Goal: Task Accomplishment & Management: Use online tool/utility

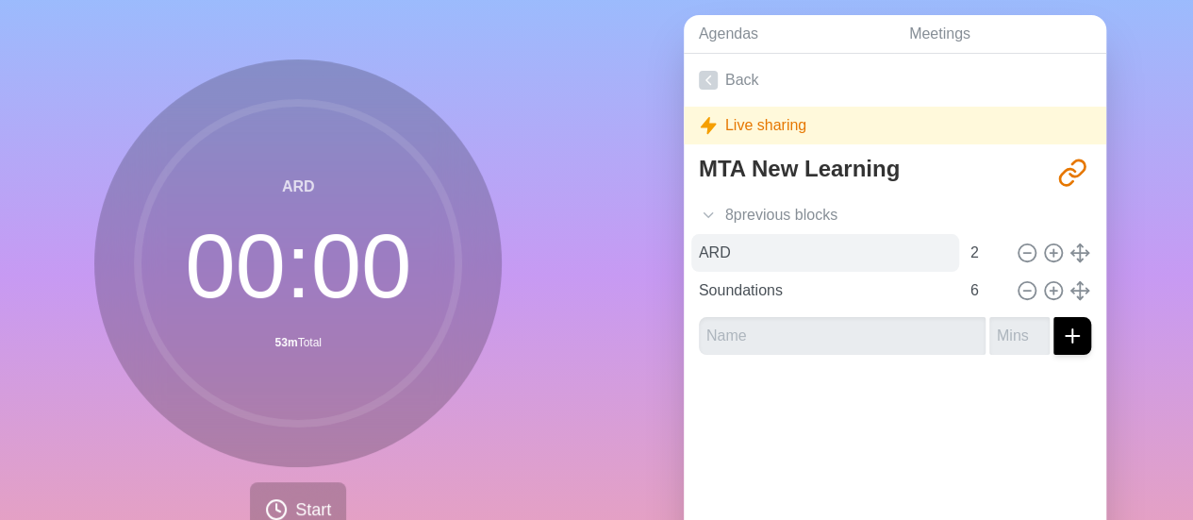
scroll to position [63, 0]
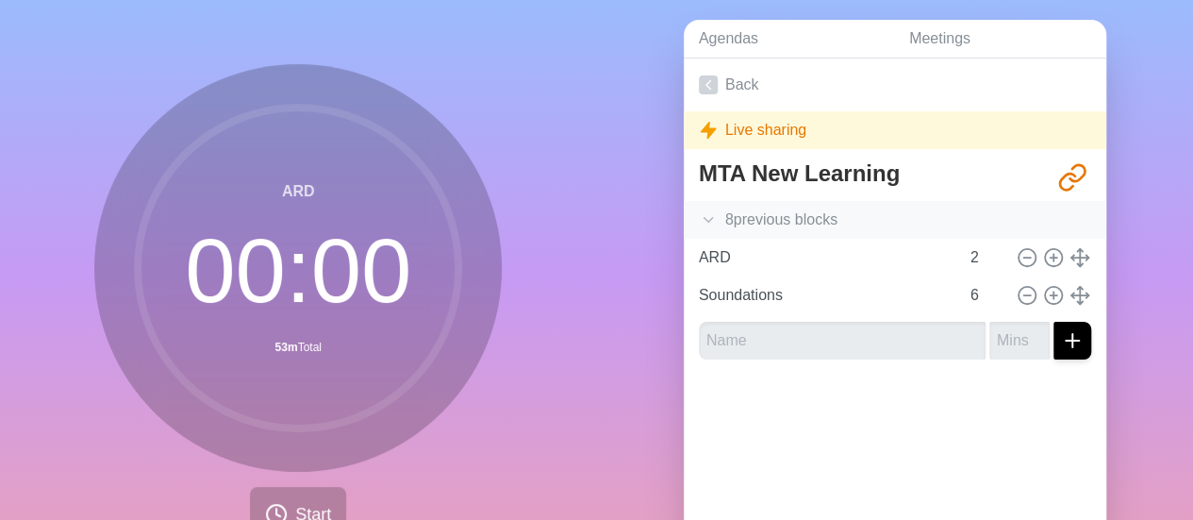
click at [699, 220] on icon at bounding box center [708, 219] width 19 height 19
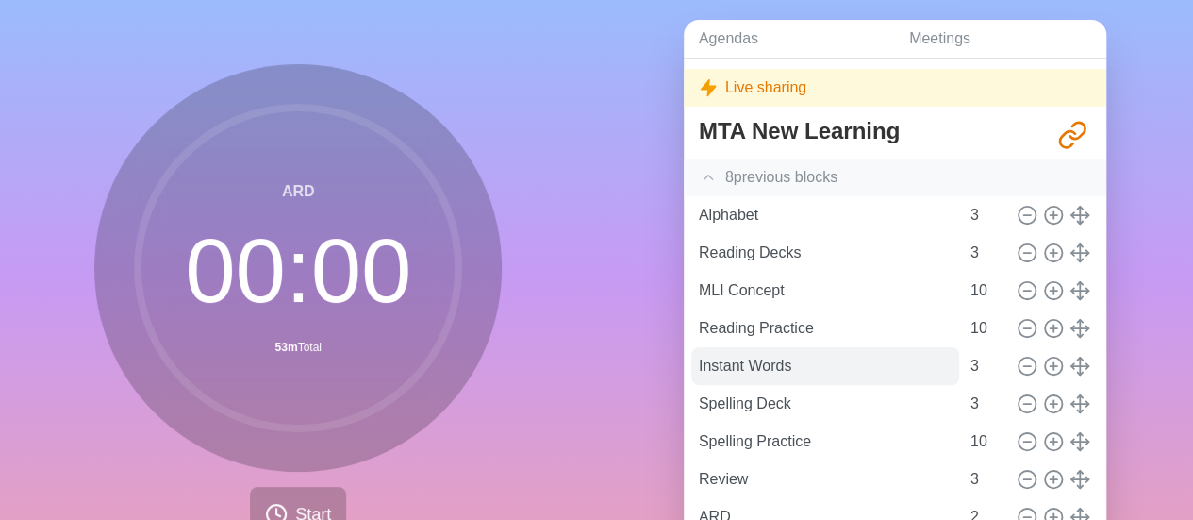
scroll to position [0, 0]
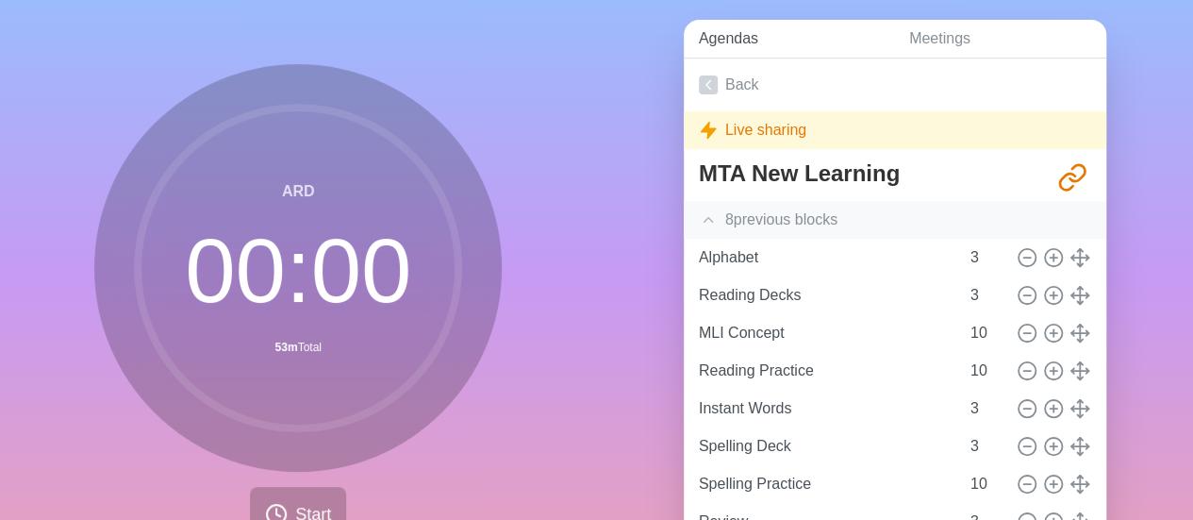
click at [743, 42] on link "Agendas" at bounding box center [789, 39] width 210 height 39
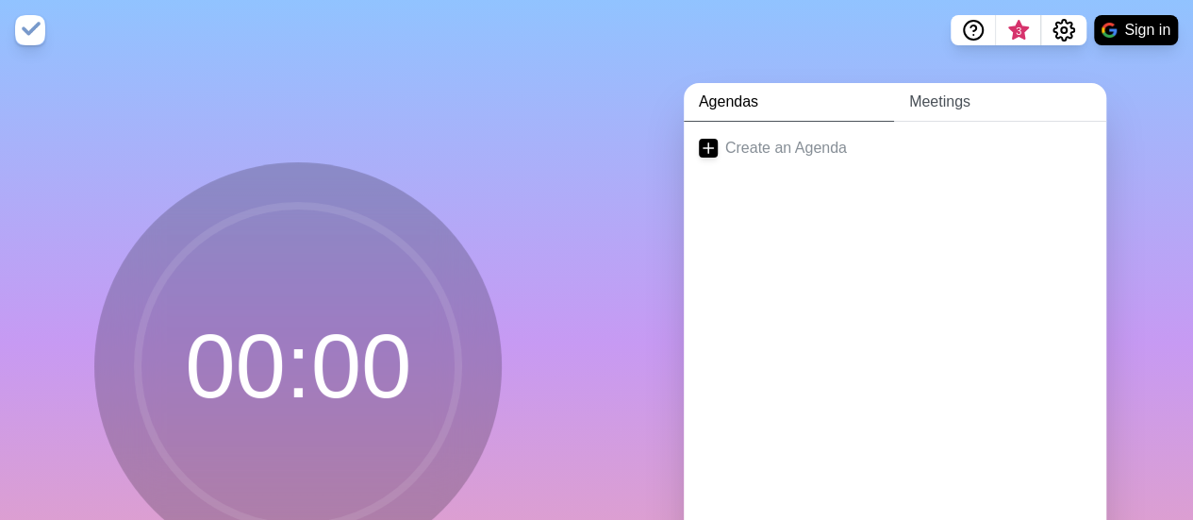
click at [969, 101] on link "Meetings" at bounding box center [1000, 102] width 212 height 39
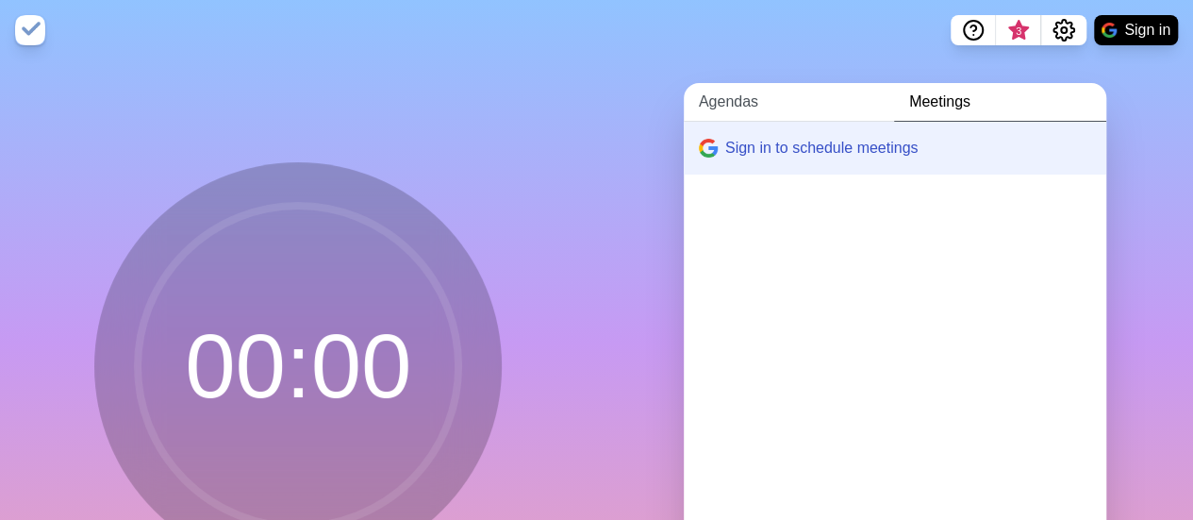
click at [739, 99] on link "Agendas" at bounding box center [789, 102] width 210 height 39
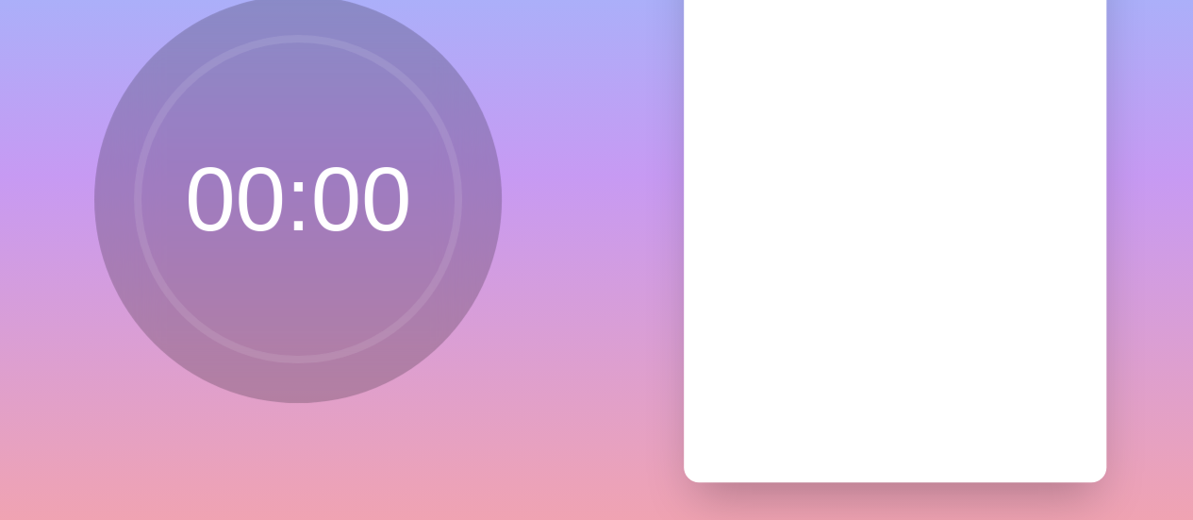
scroll to position [181, 0]
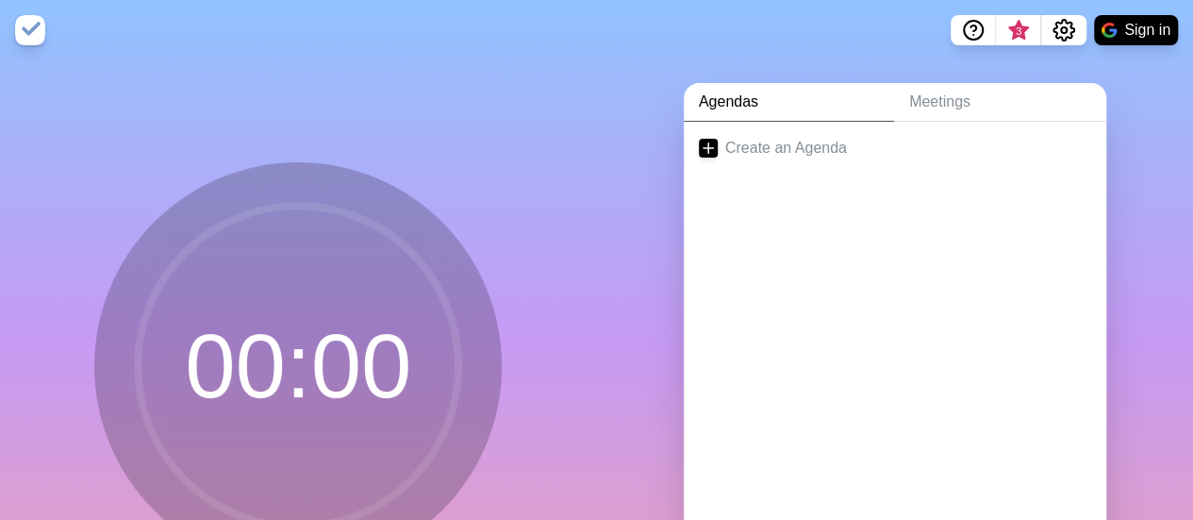
scroll to position [63, 0]
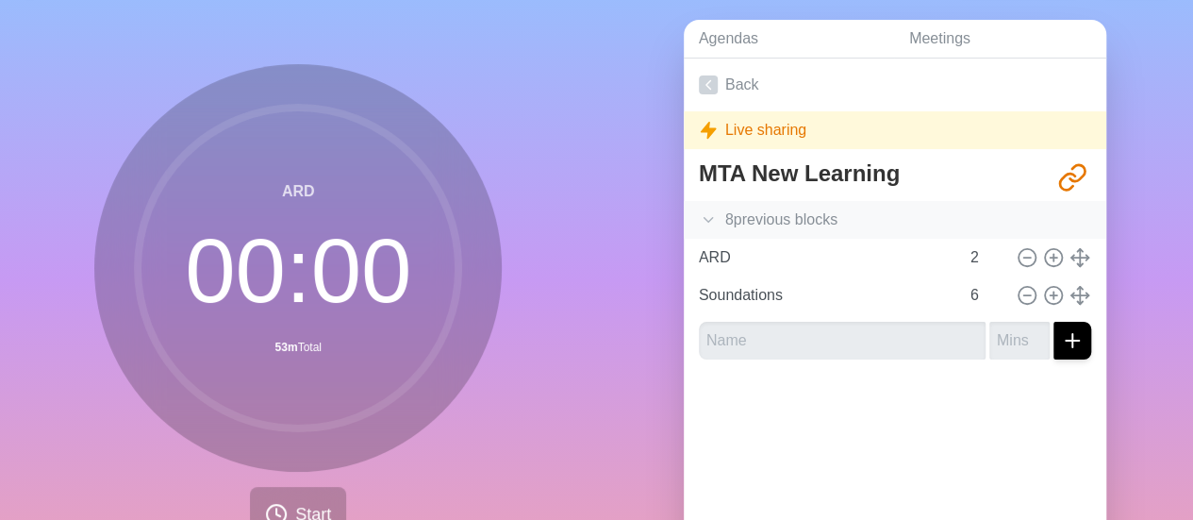
click at [699, 218] on icon at bounding box center [708, 219] width 19 height 19
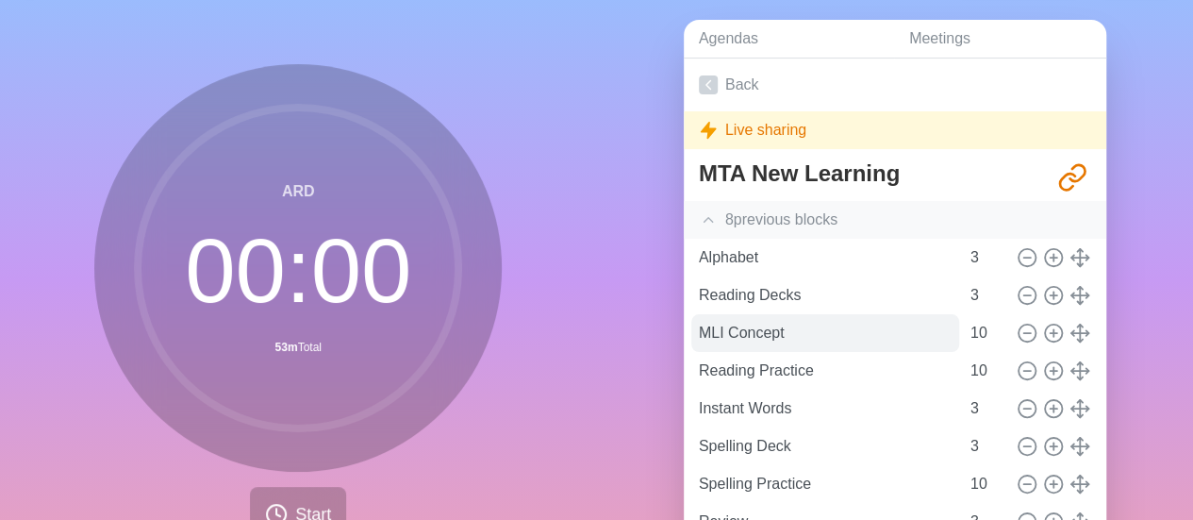
scroll to position [102, 0]
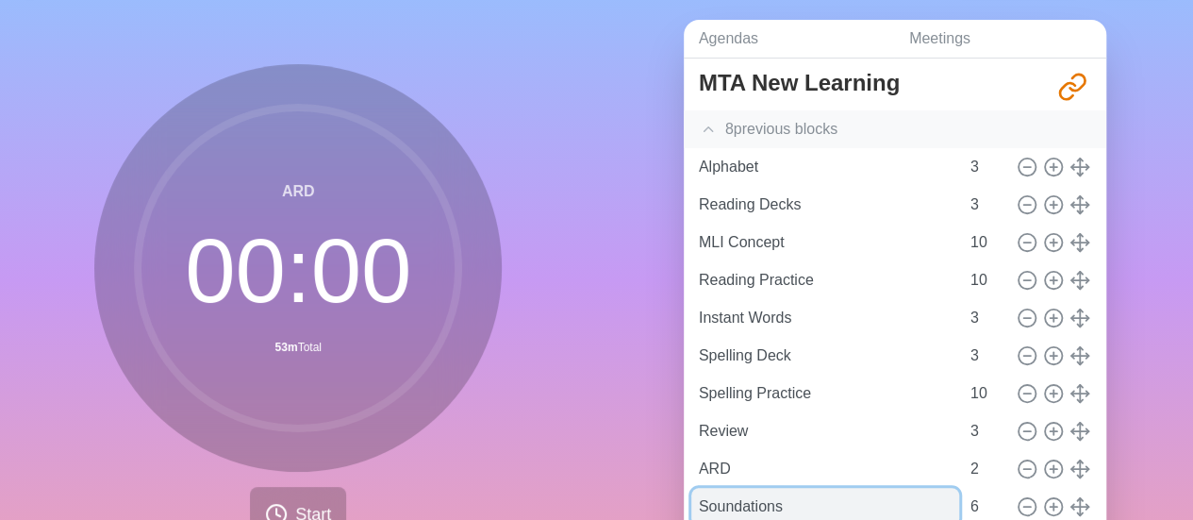
click at [737, 487] on input "Soundations" at bounding box center [825, 506] width 268 height 38
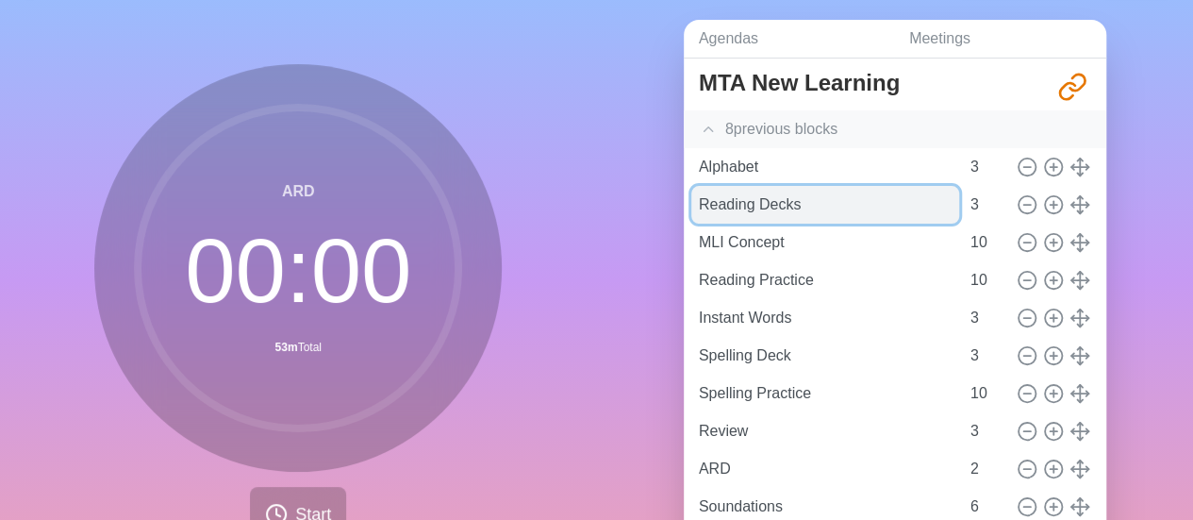
click at [803, 191] on input "Reading Decks" at bounding box center [825, 205] width 268 height 38
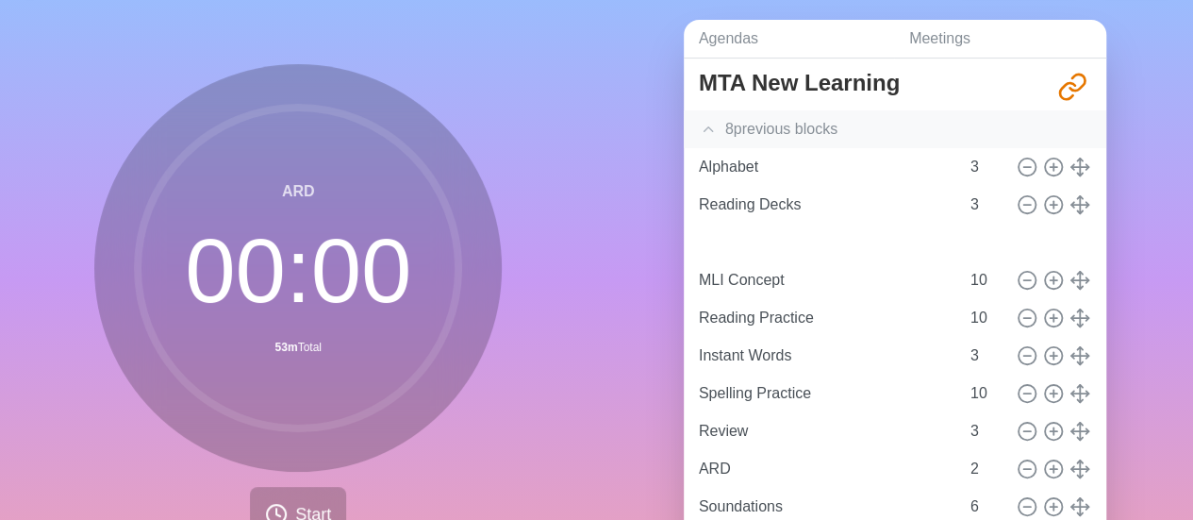
type input "Spelling Deck"
type input "3"
type input "MLI Concept"
type input "Reading Practice"
type input "10"
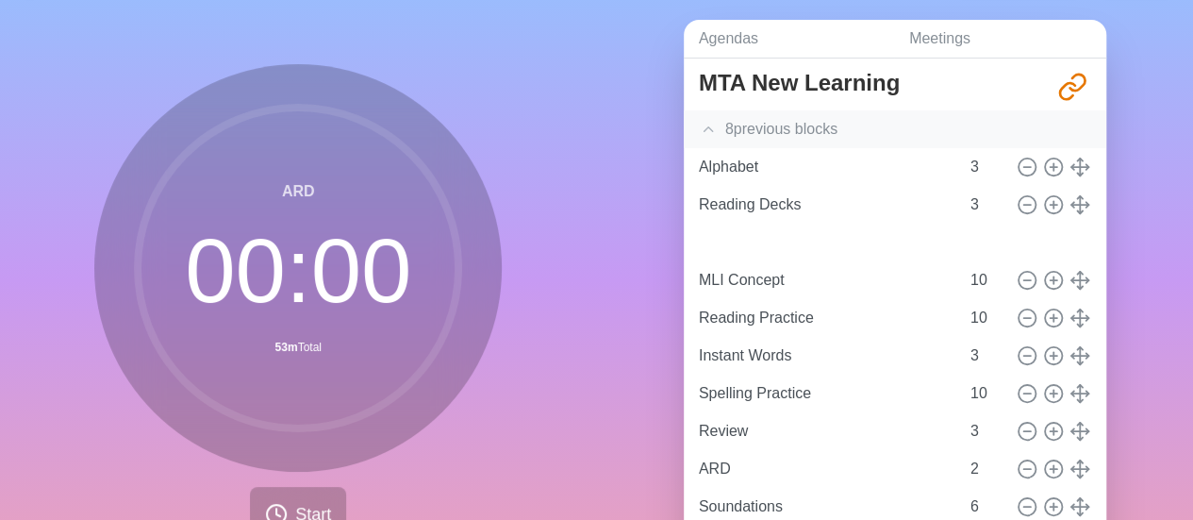
type input "Instant Words"
type input "3"
type input "Reading Practice"
type input "10"
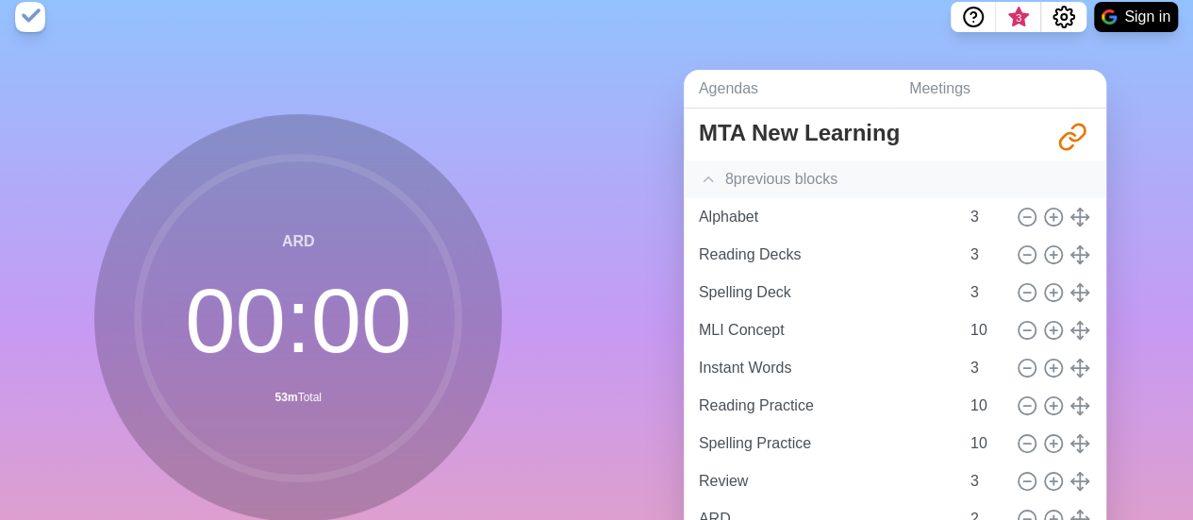
scroll to position [2, 0]
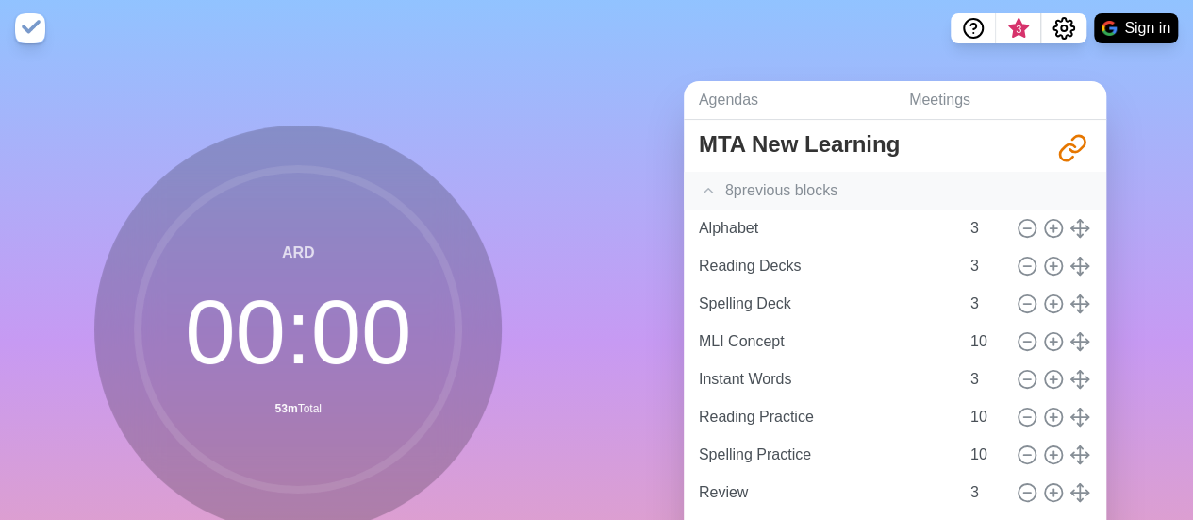
click at [256, 27] on nav "3 Sign in" at bounding box center [596, 28] width 1193 height 60
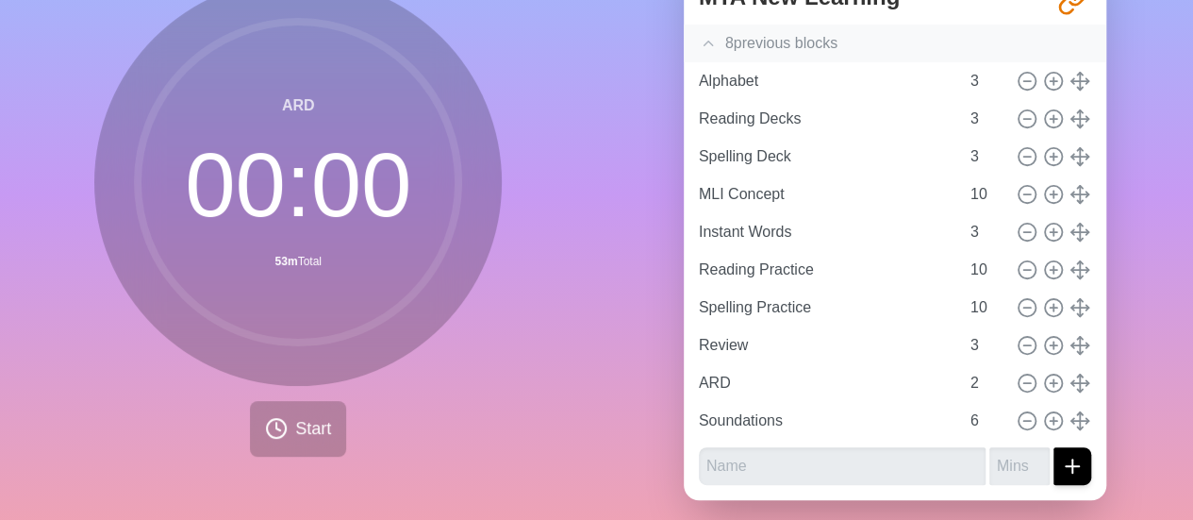
scroll to position [153, 0]
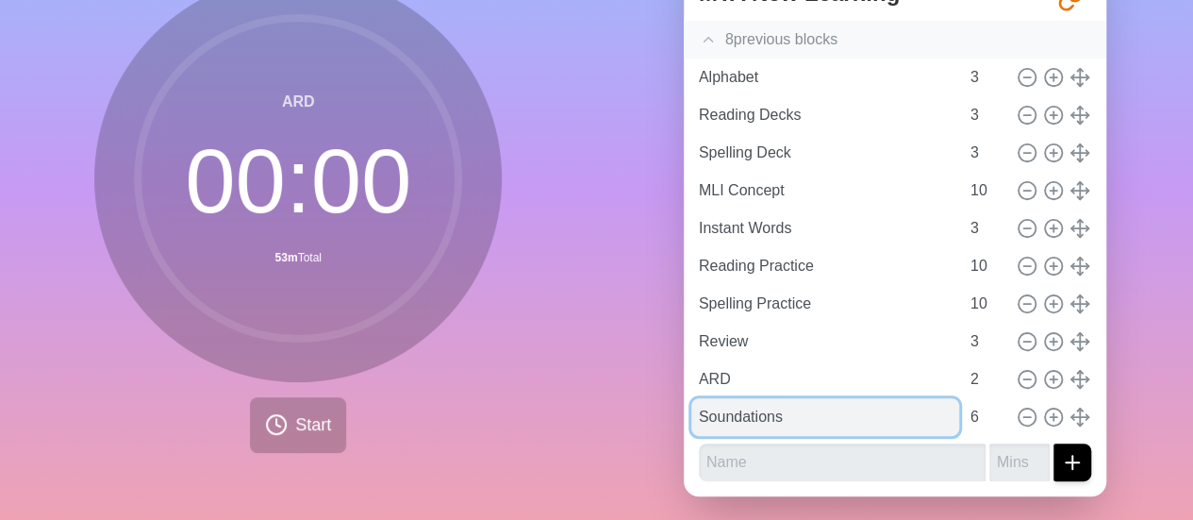
click at [741, 413] on input "Soundations" at bounding box center [825, 417] width 268 height 38
click at [744, 404] on input "Soundations" at bounding box center [825, 417] width 268 height 38
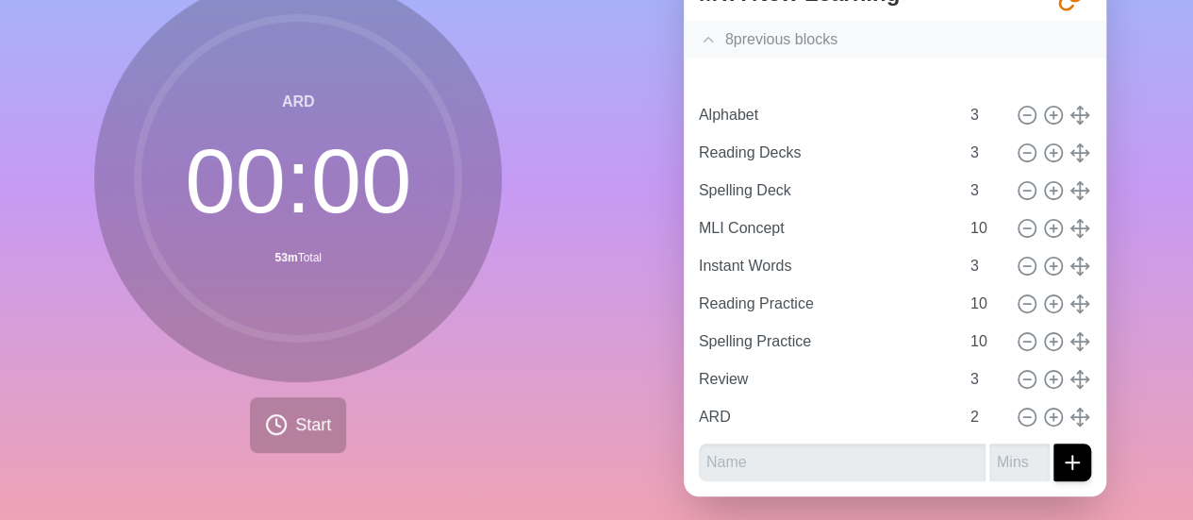
type input "Soundations"
type input "6"
type input "Alphabet"
type input "Reading Decks"
type input "Spelling Deck"
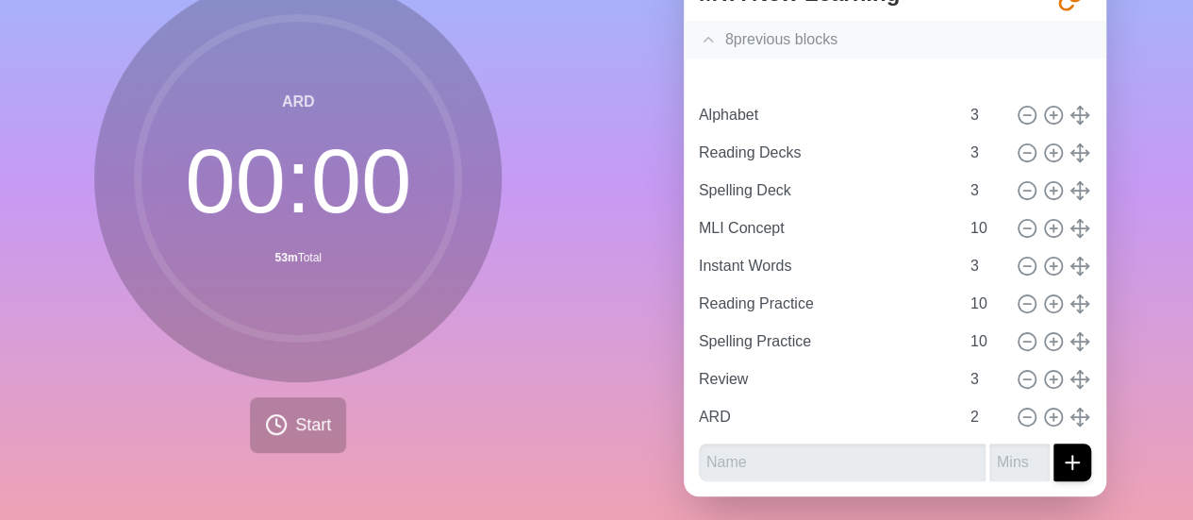
type input "3"
type input "MLI Concept"
type input "10"
type input "Instant Words"
type input "3"
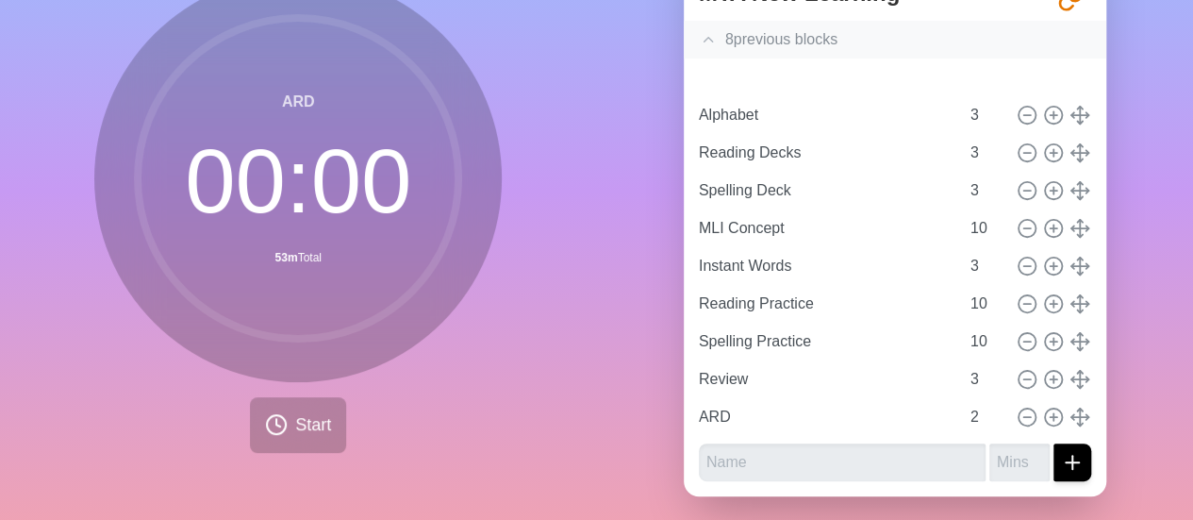
type input "Reading Practice"
type input "Spelling Practice"
type input "10"
type input "Review"
type input "3"
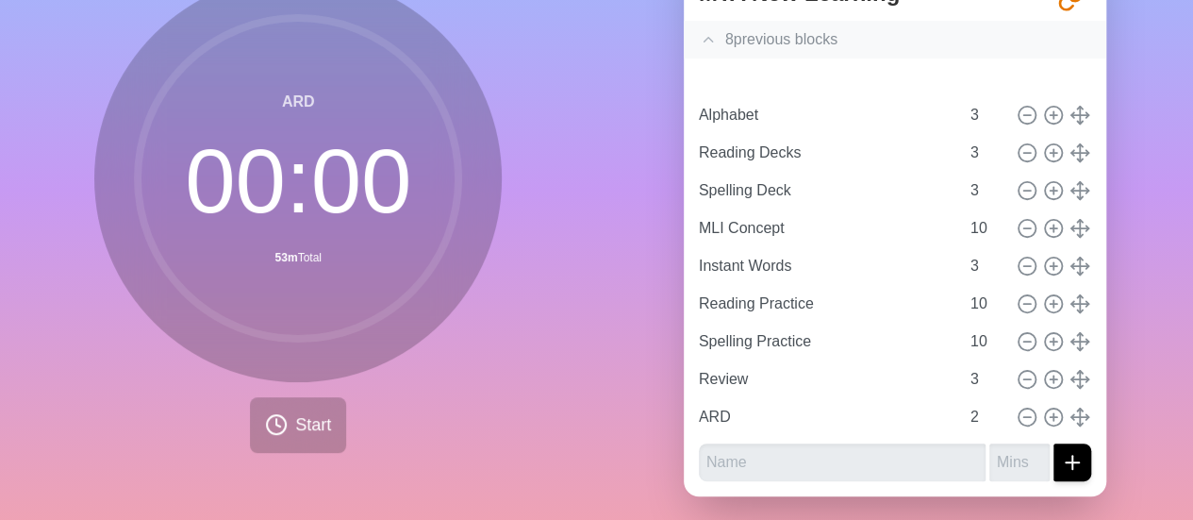
type input "ARD"
type input "2"
click at [963, 63] on input "6" at bounding box center [985, 77] width 45 height 38
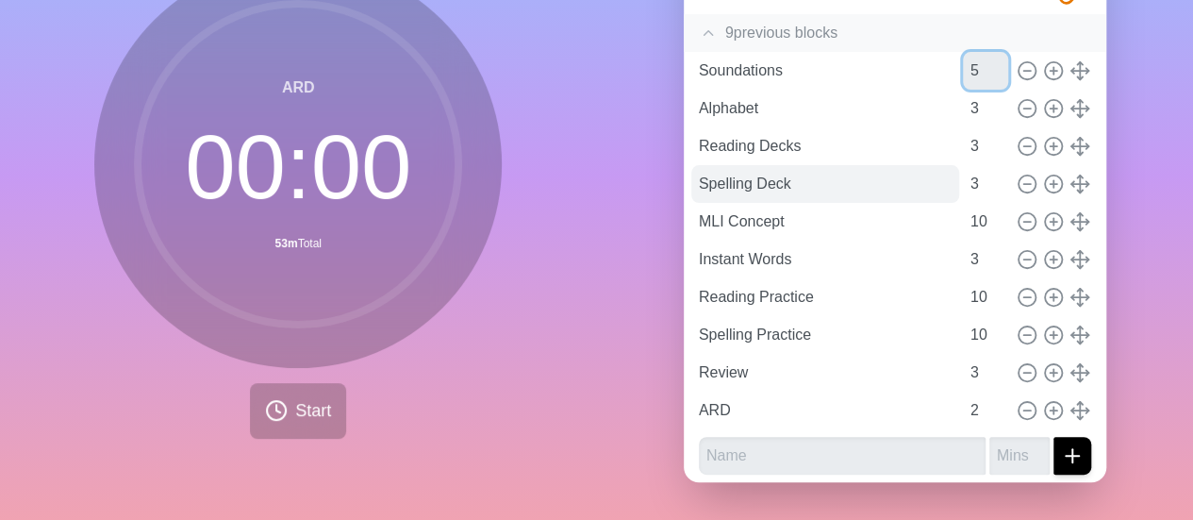
scroll to position [102, 0]
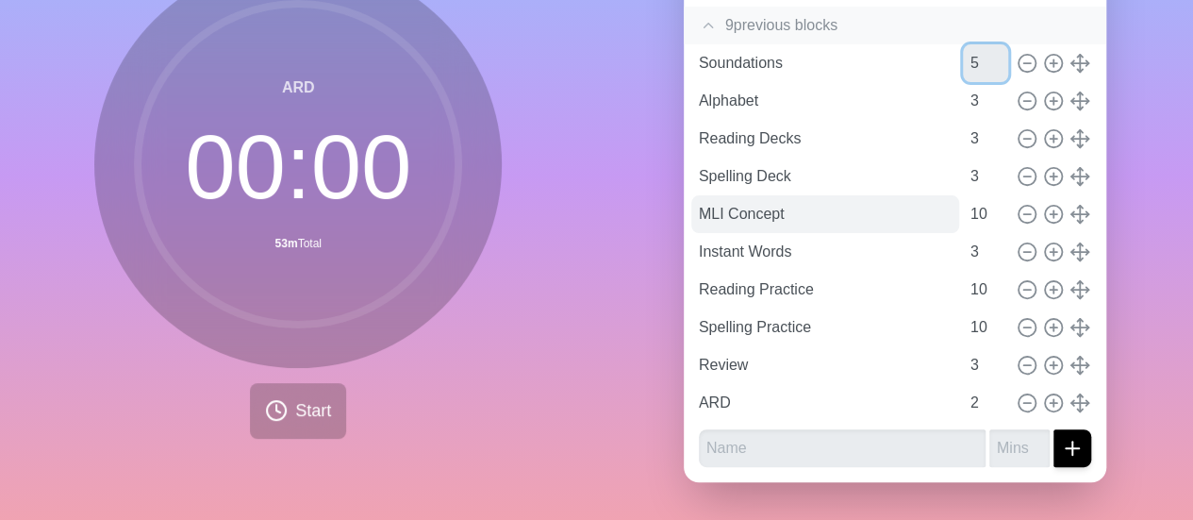
type input "5"
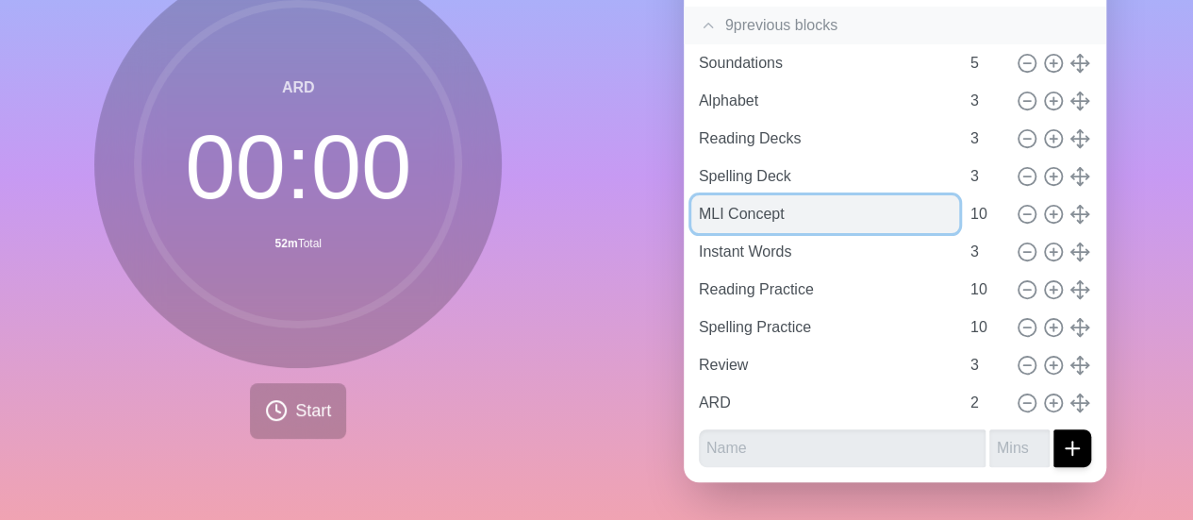
click at [807, 195] on input "MLI Concept" at bounding box center [825, 214] width 268 height 38
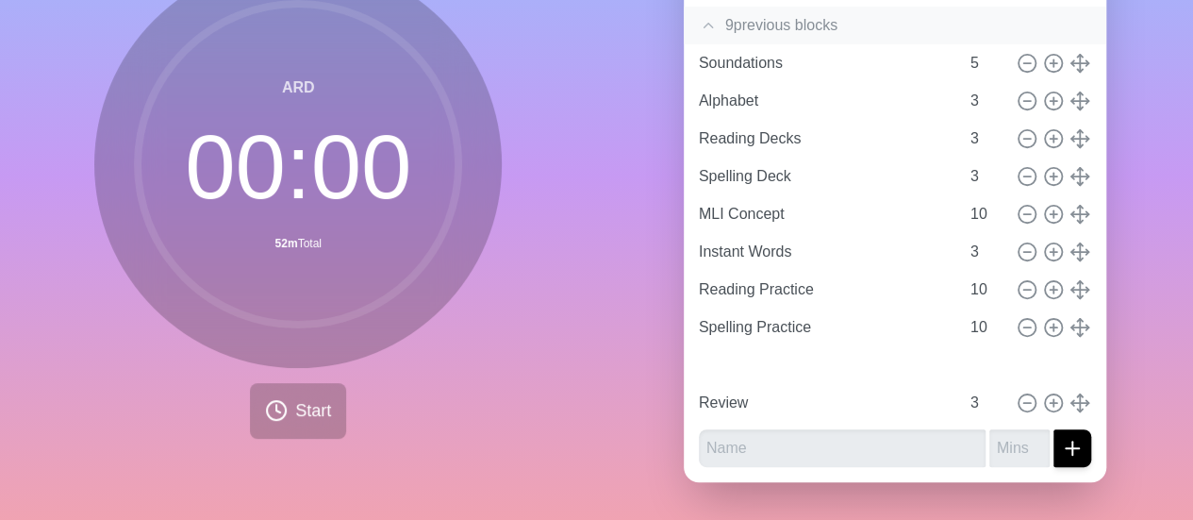
type input "ARD"
type input "2"
type input "Review"
type input "3"
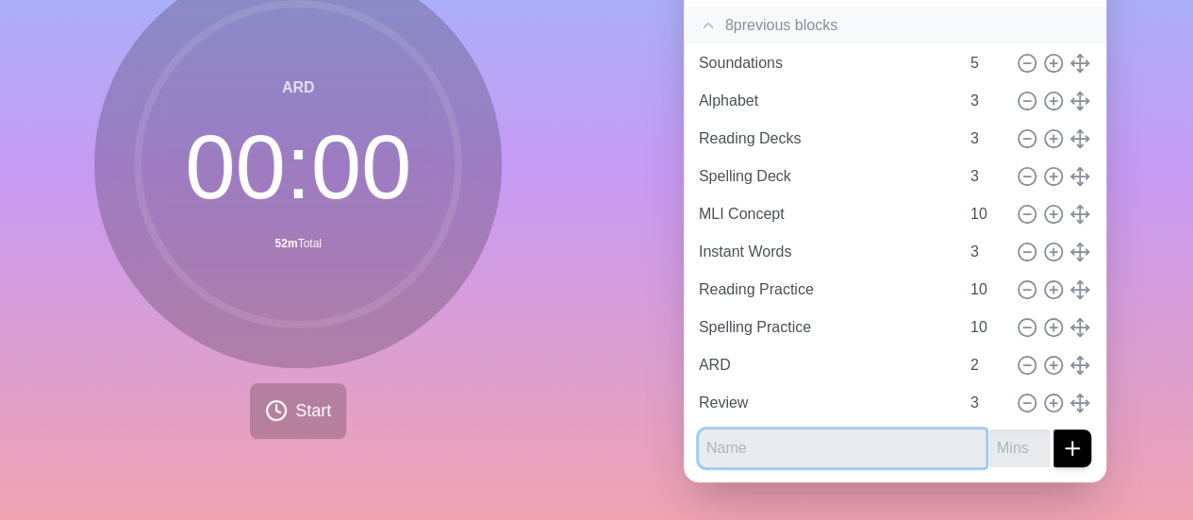
click at [821, 429] on input "text" at bounding box center [842, 448] width 287 height 38
type input "Verbal Expression"
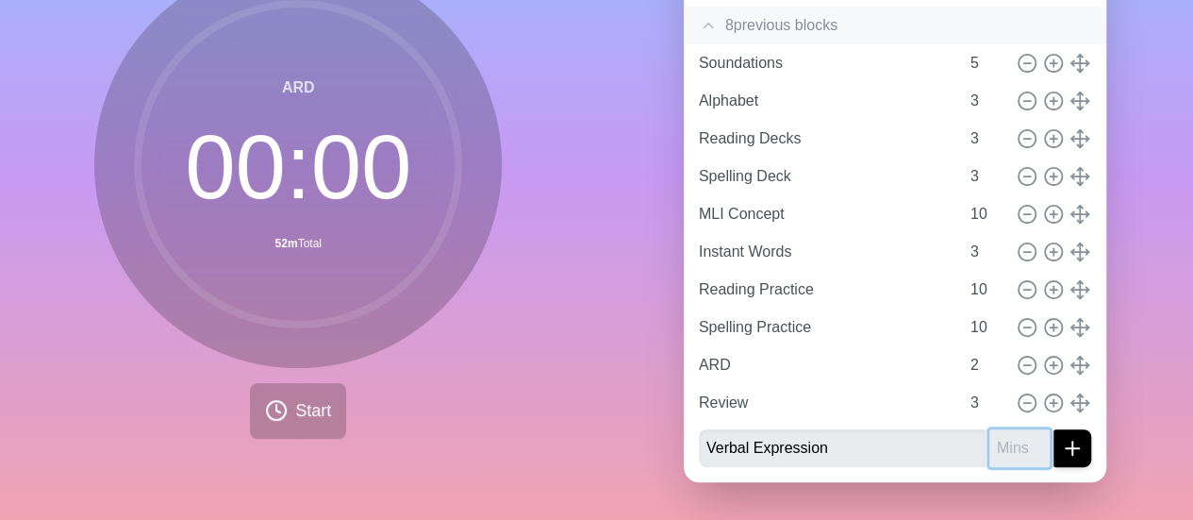
click at [1001, 429] on input "number" at bounding box center [1019, 448] width 60 height 38
type input "5"
click at [1061, 437] on icon "submit" at bounding box center [1072, 448] width 23 height 23
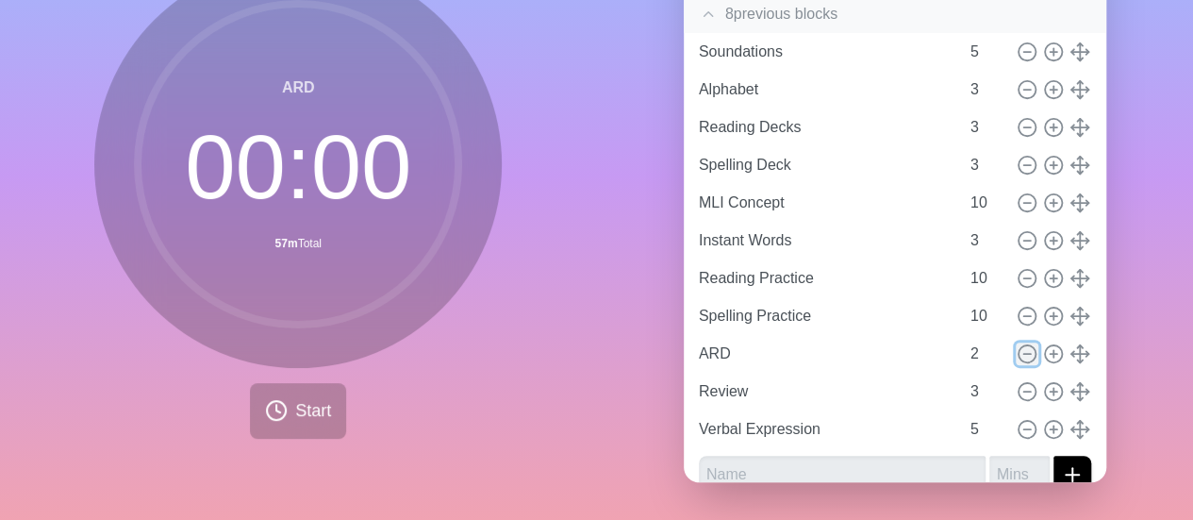
click at [1023, 354] on line at bounding box center [1026, 354] width 7 height 0
type input "Review"
type input "3"
type input "Verbal Expression"
type input "5"
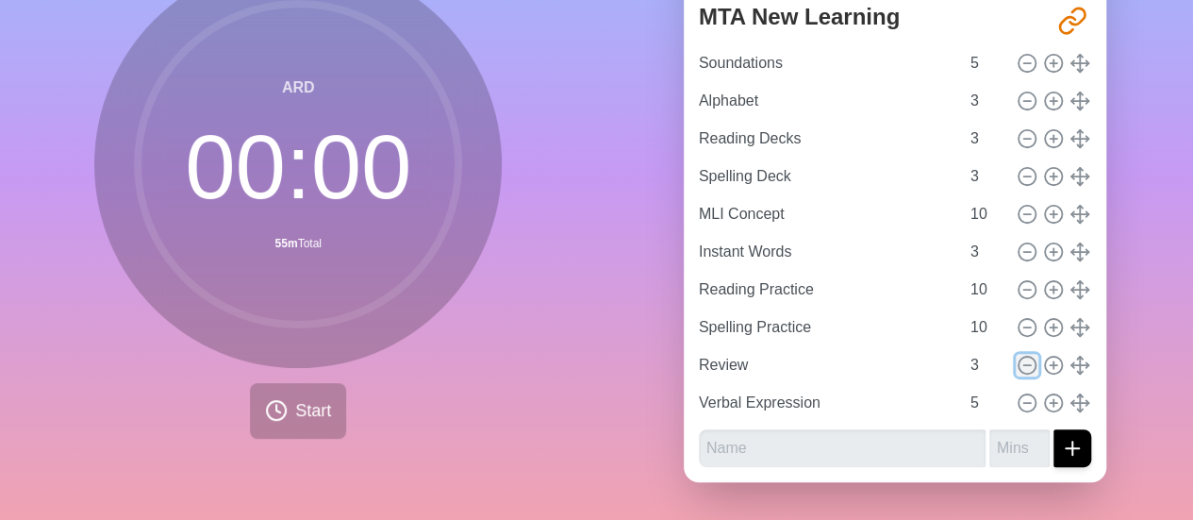
scroll to position [64, 0]
type input "Verbal Expression"
type input "5"
type input "Review"
type input "3"
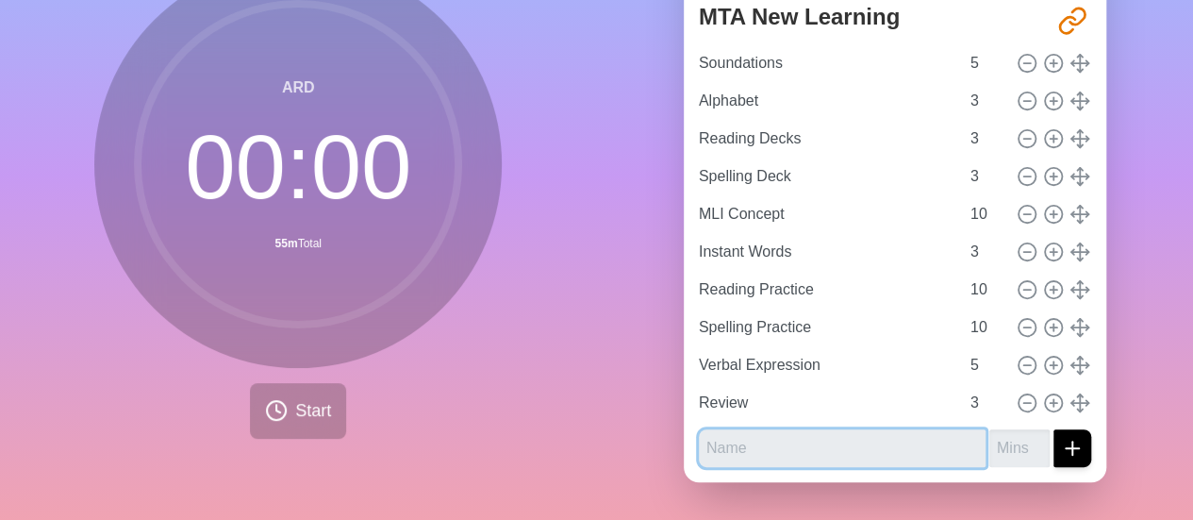
click at [818, 429] on input "text" at bounding box center [842, 448] width 287 height 38
type input "Listening"
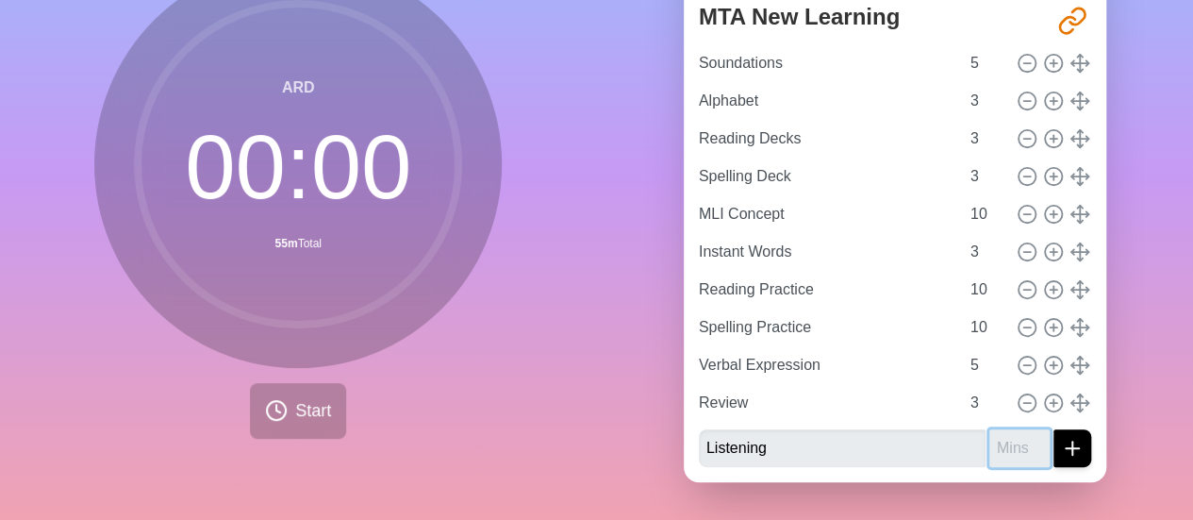
click at [989, 429] on input "number" at bounding box center [1019, 448] width 60 height 38
type input "5"
click at [1061, 437] on icon "submit" at bounding box center [1072, 448] width 23 height 23
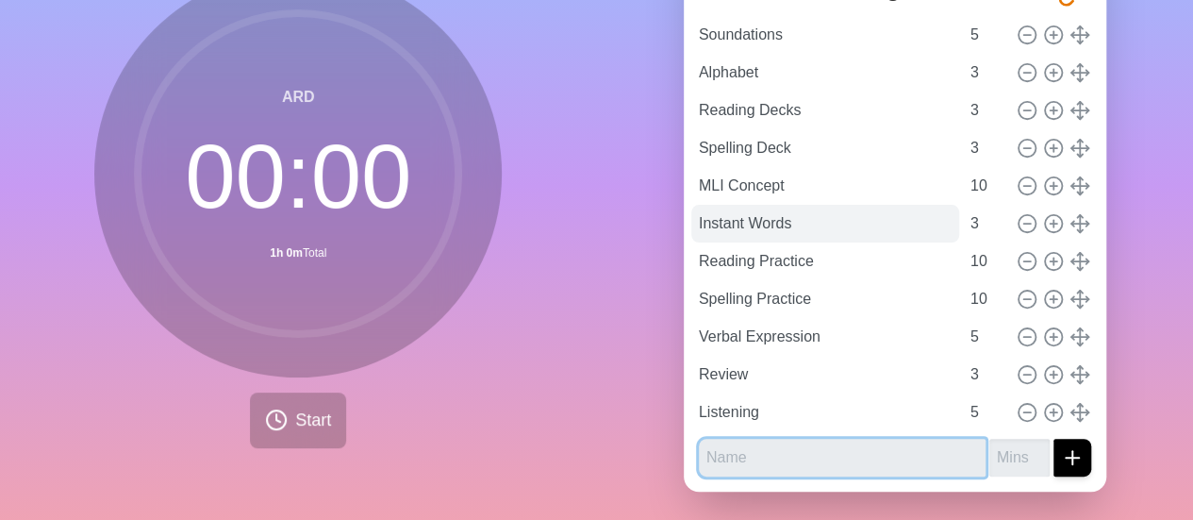
scroll to position [0, 0]
